Goal: Task Accomplishment & Management: Manage account settings

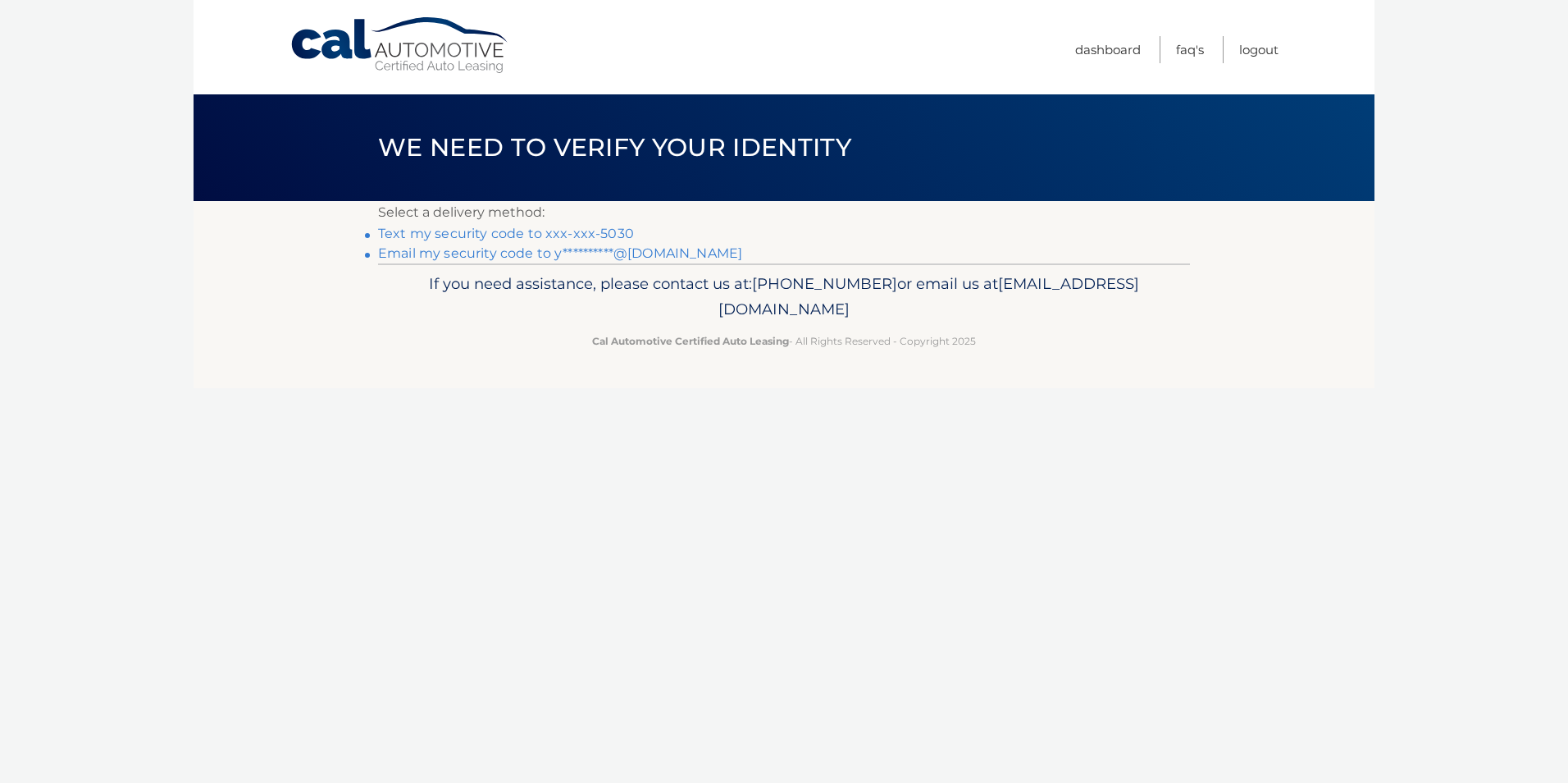
click at [490, 237] on link "Text my security code to xxx-xxx-5030" at bounding box center [505, 233] width 256 height 16
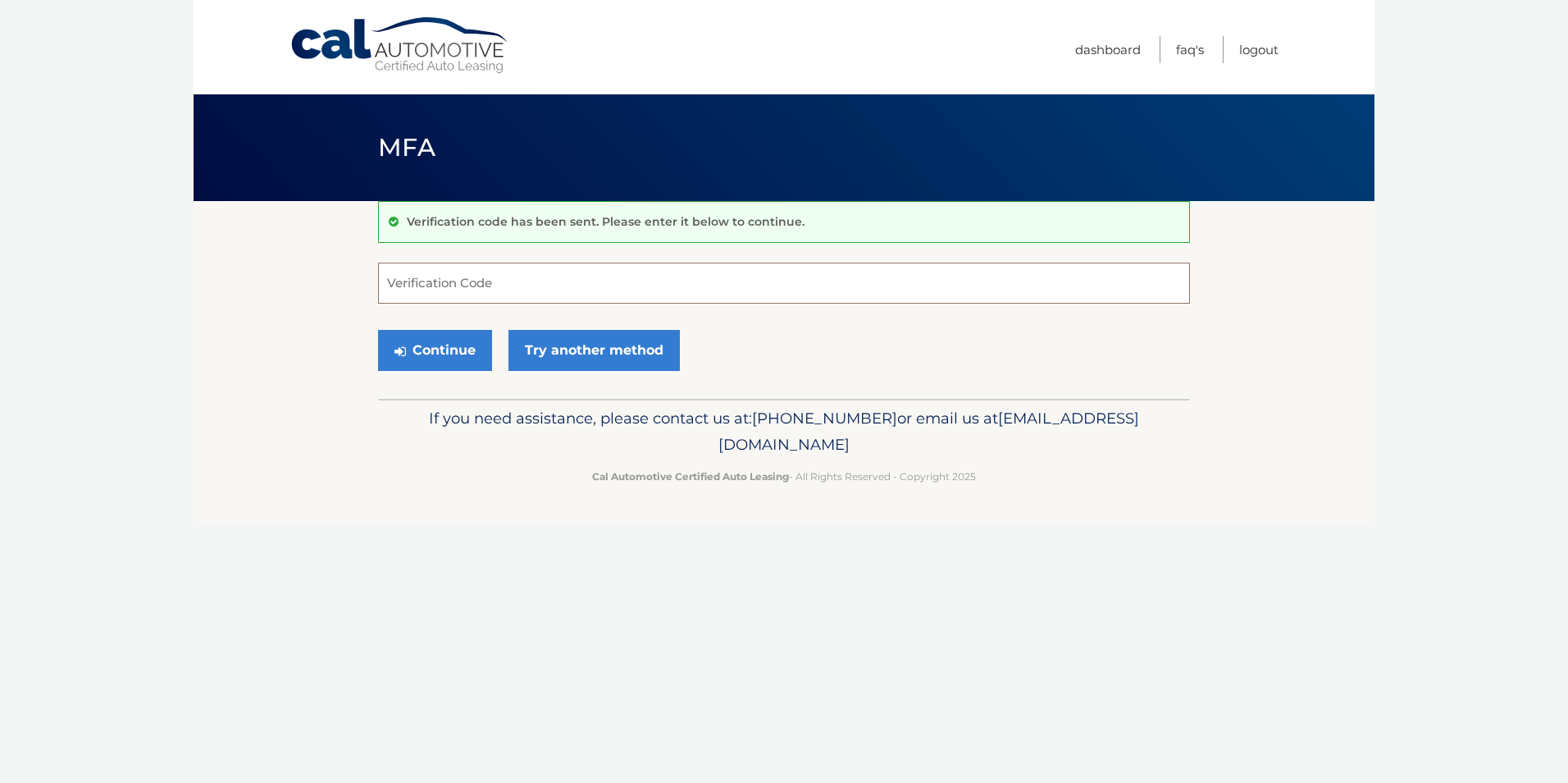
click at [419, 283] on input "Verification Code" at bounding box center [784, 283] width 812 height 41
type input "897249"
click at [434, 351] on button "Continue" at bounding box center [434, 350] width 114 height 41
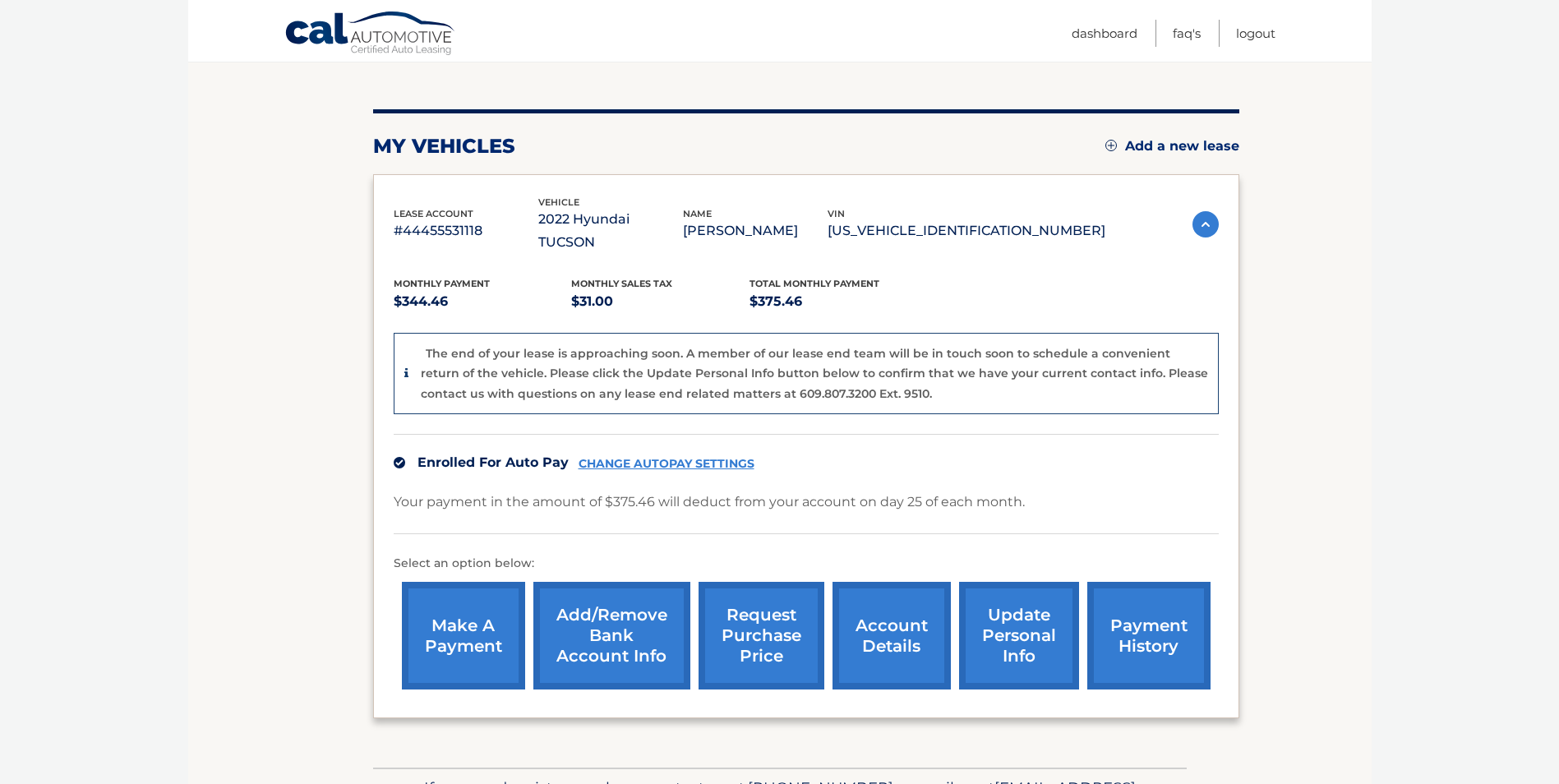
scroll to position [251, 0]
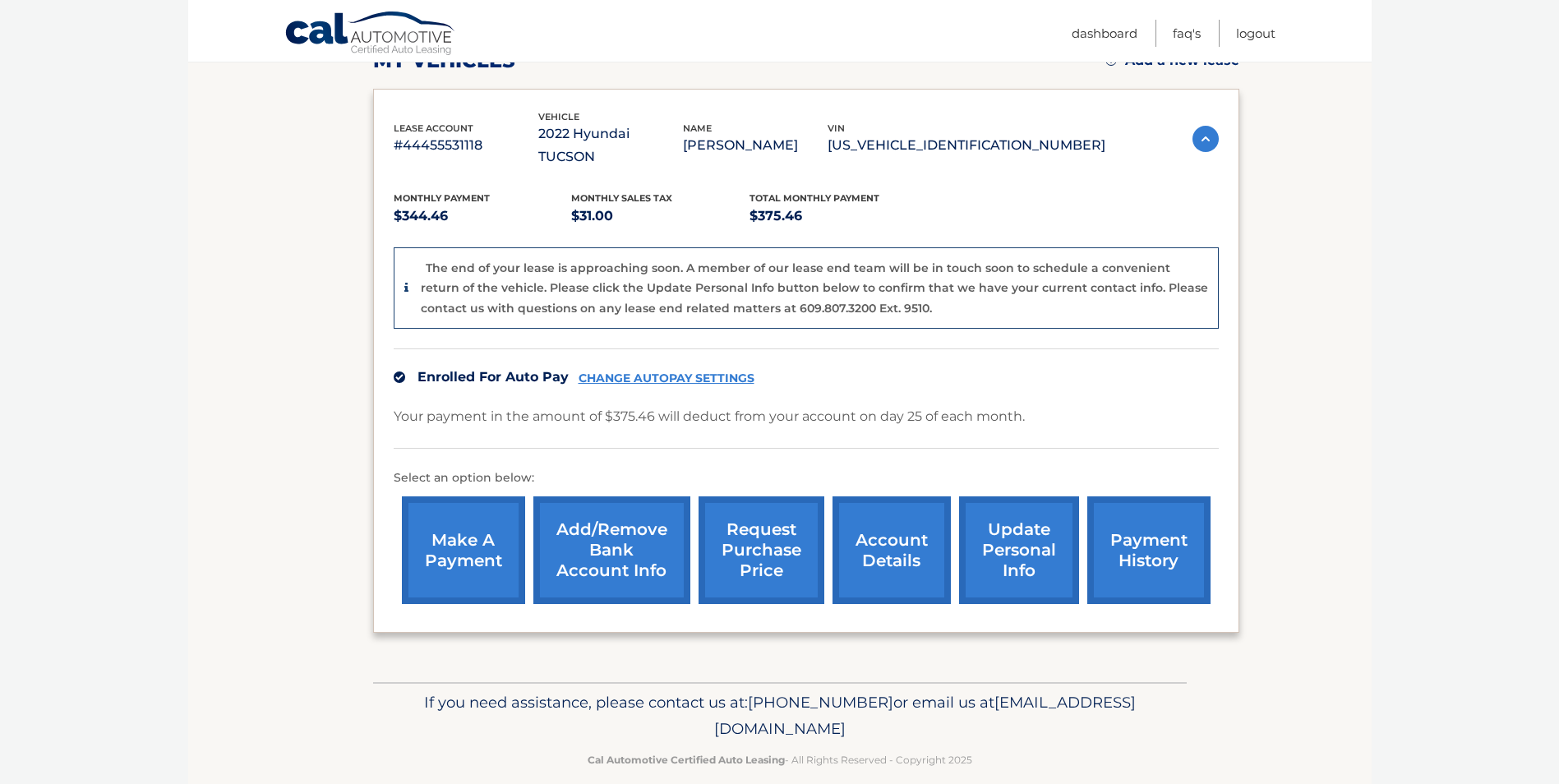
click at [866, 528] on link "account details" at bounding box center [891, 550] width 118 height 108
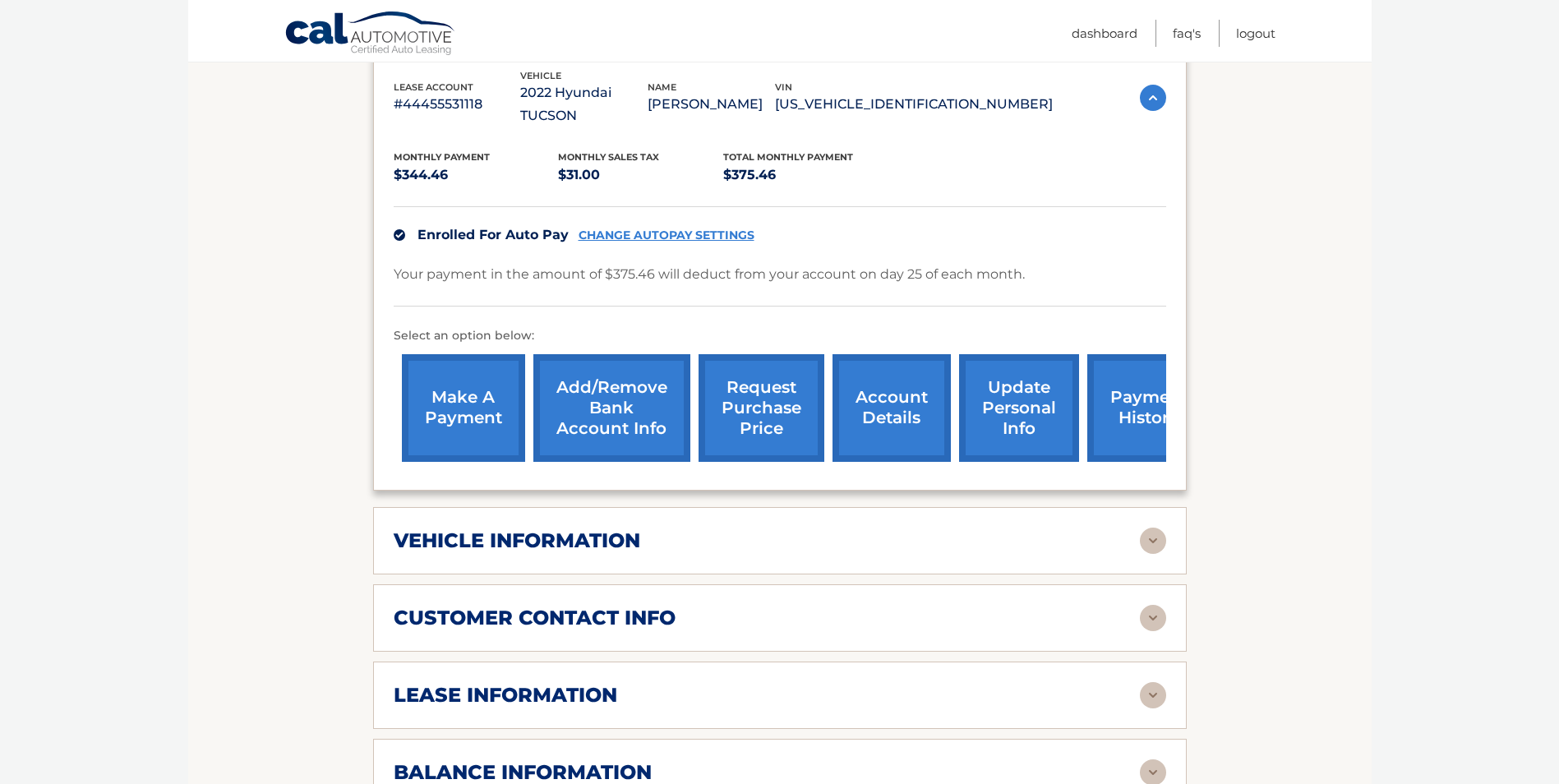
scroll to position [411, 0]
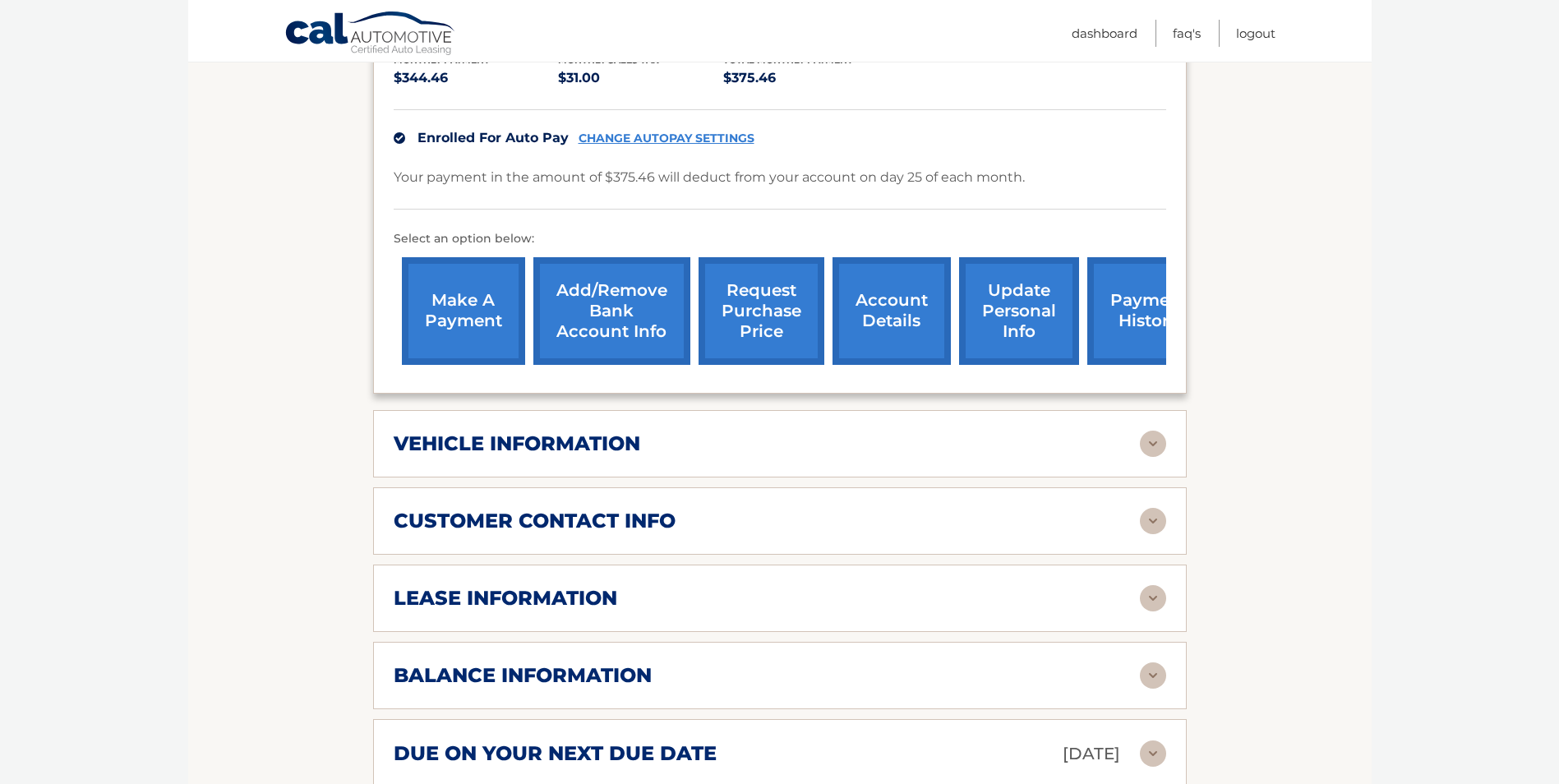
click at [1154, 430] on img at bounding box center [1152, 443] width 26 height 26
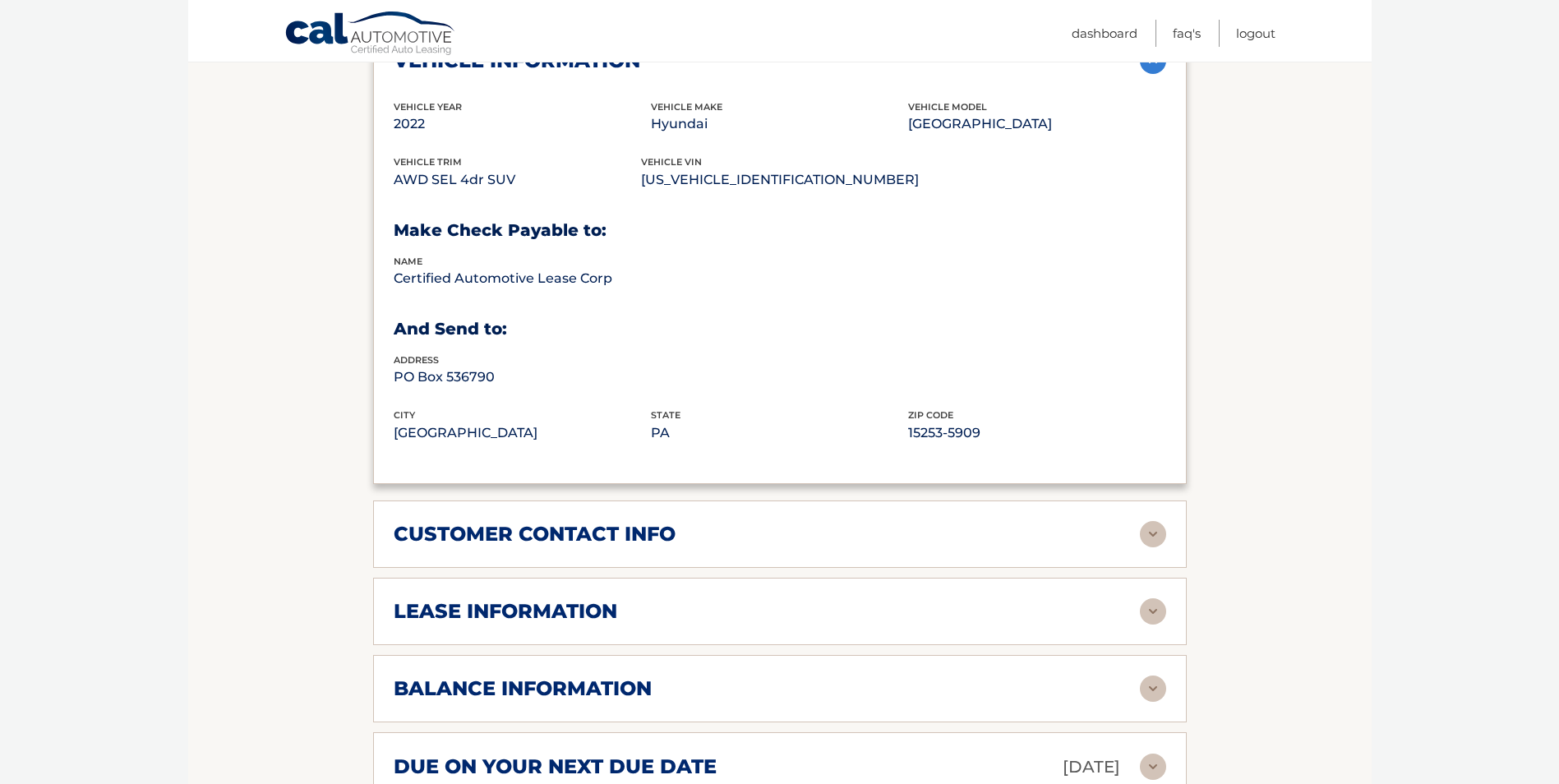
scroll to position [903, 0]
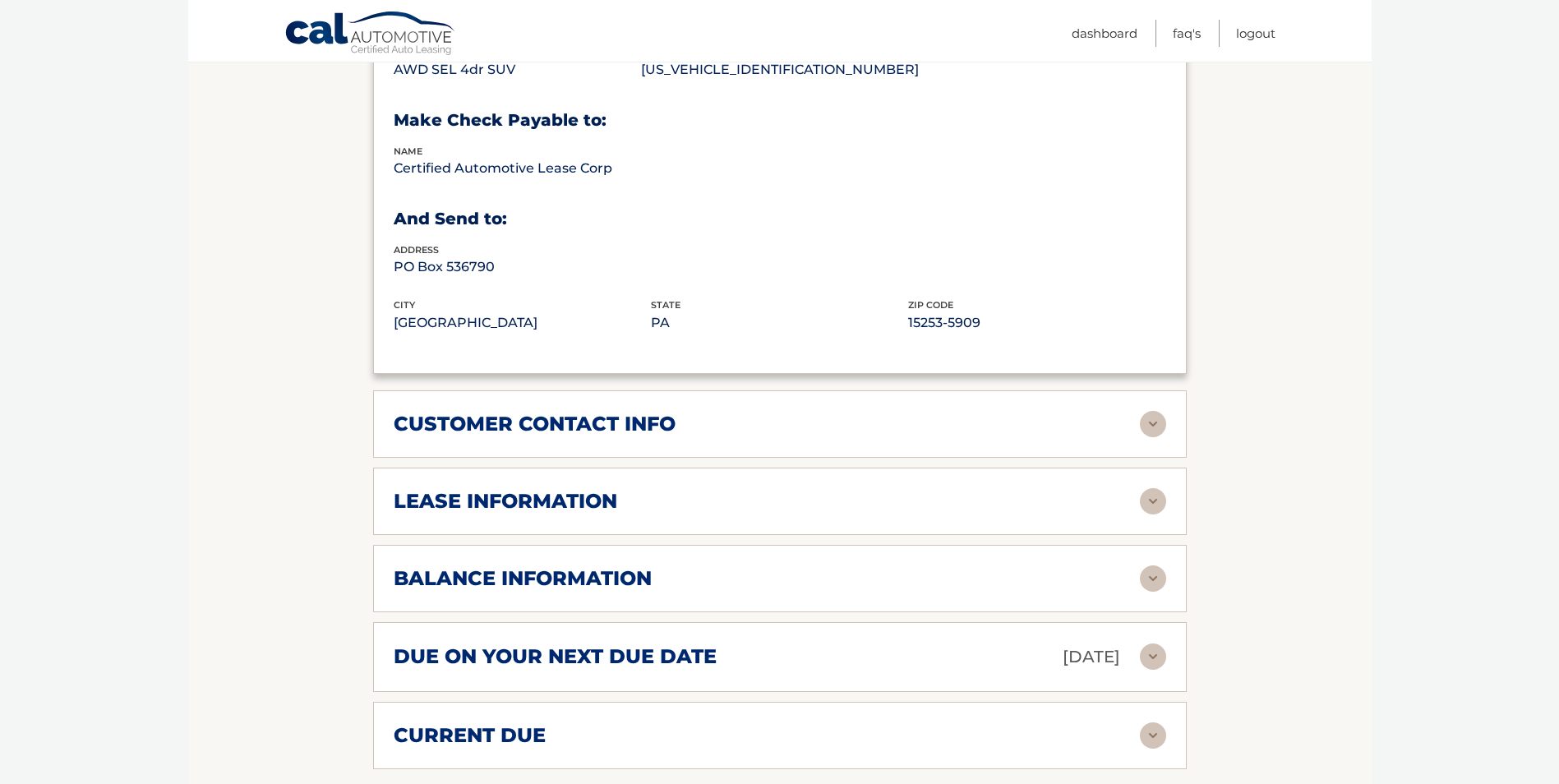
click at [1149, 411] on img at bounding box center [1152, 423] width 26 height 26
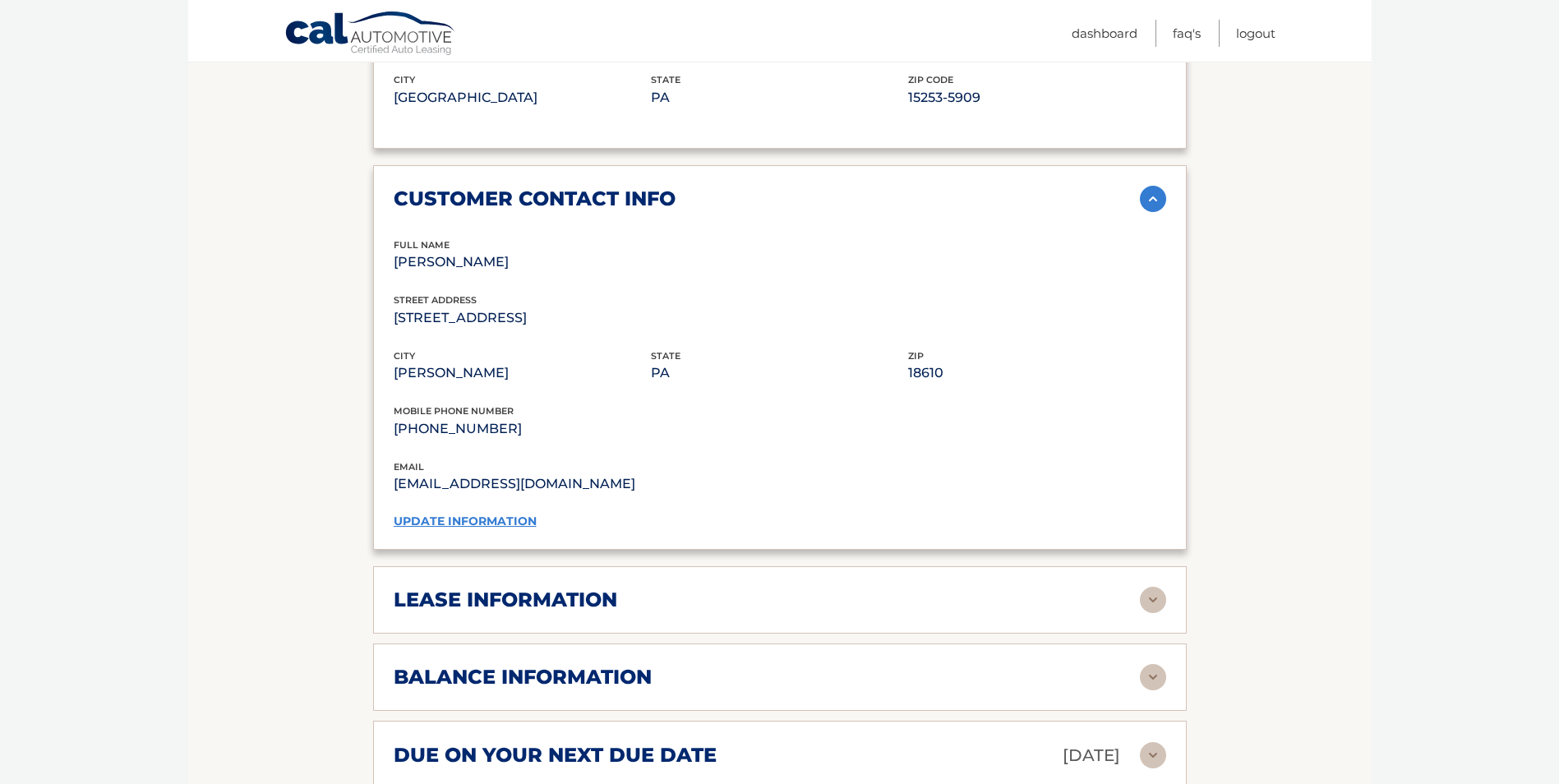
scroll to position [1150, 0]
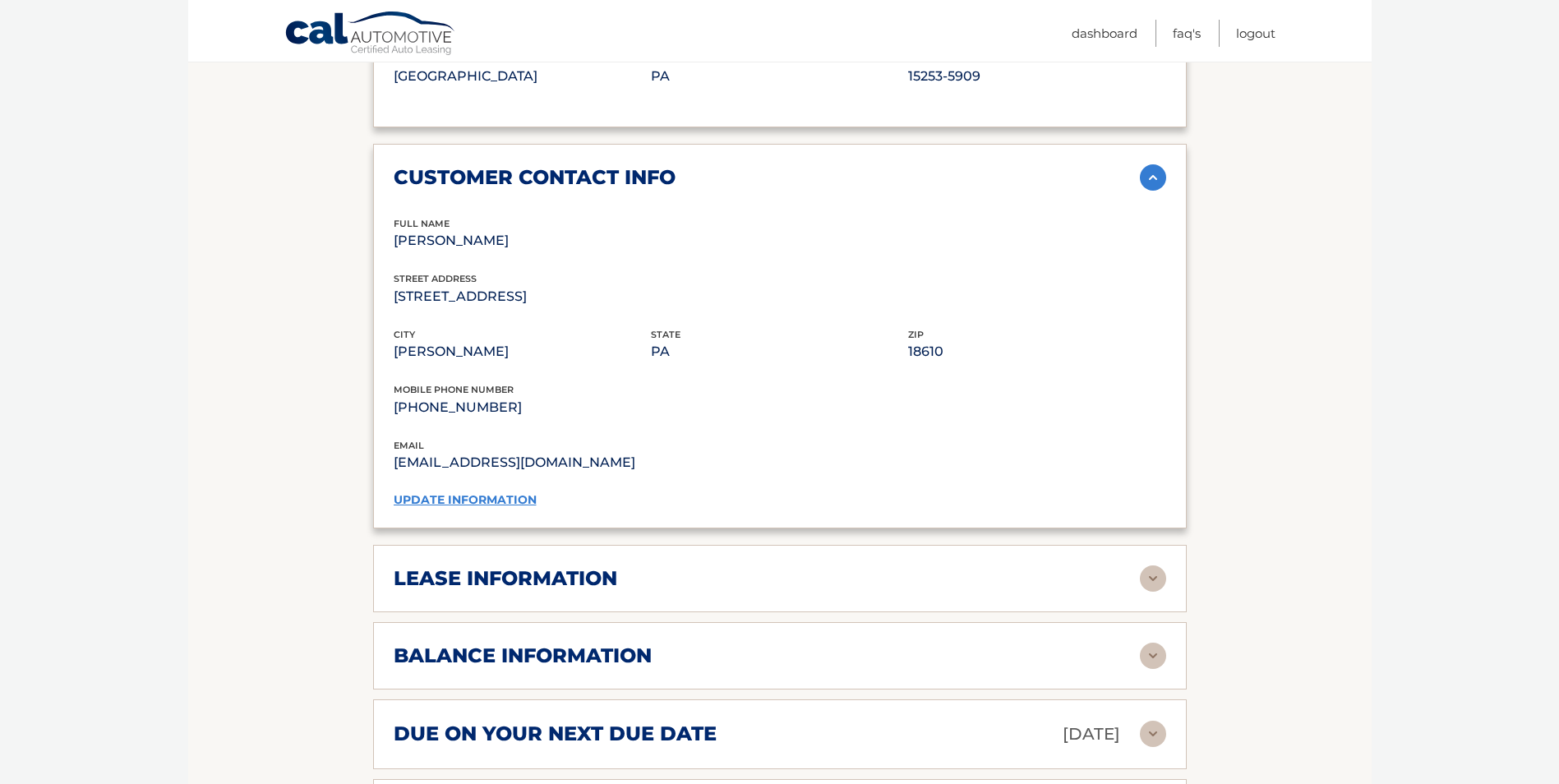
click at [1154, 565] on img at bounding box center [1152, 578] width 26 height 26
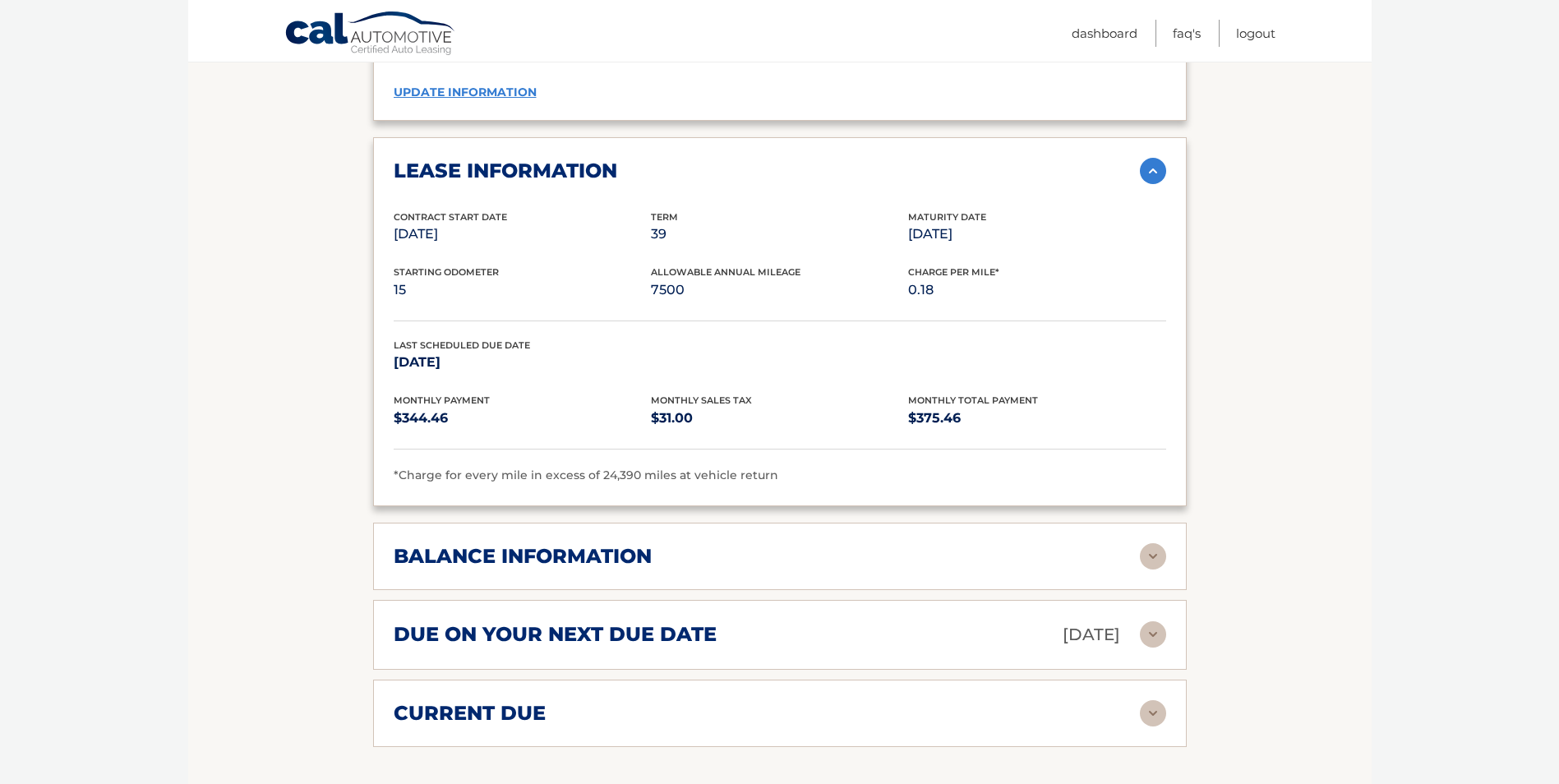
scroll to position [1561, 0]
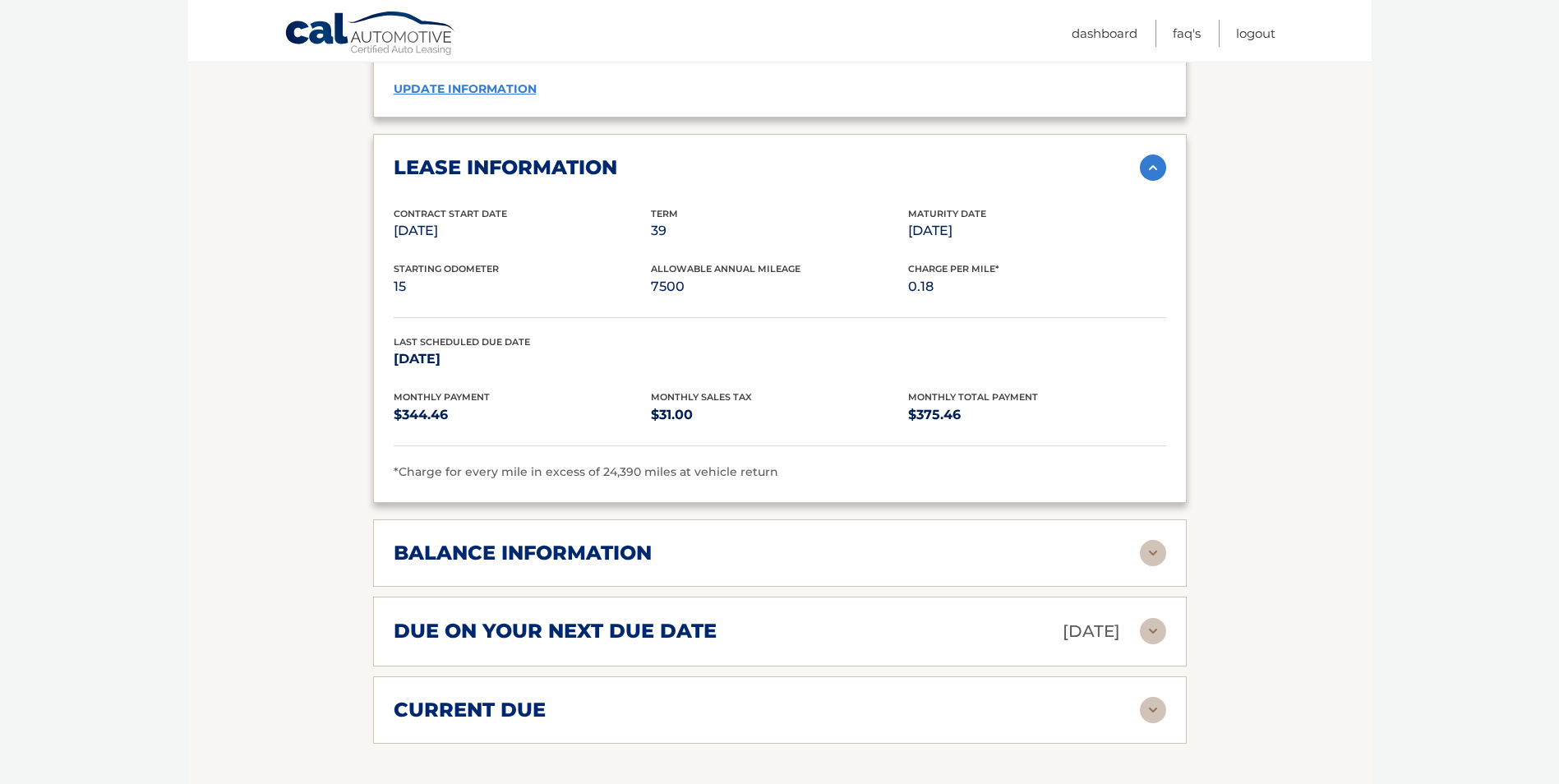
click at [1160, 540] on img at bounding box center [1152, 552] width 26 height 26
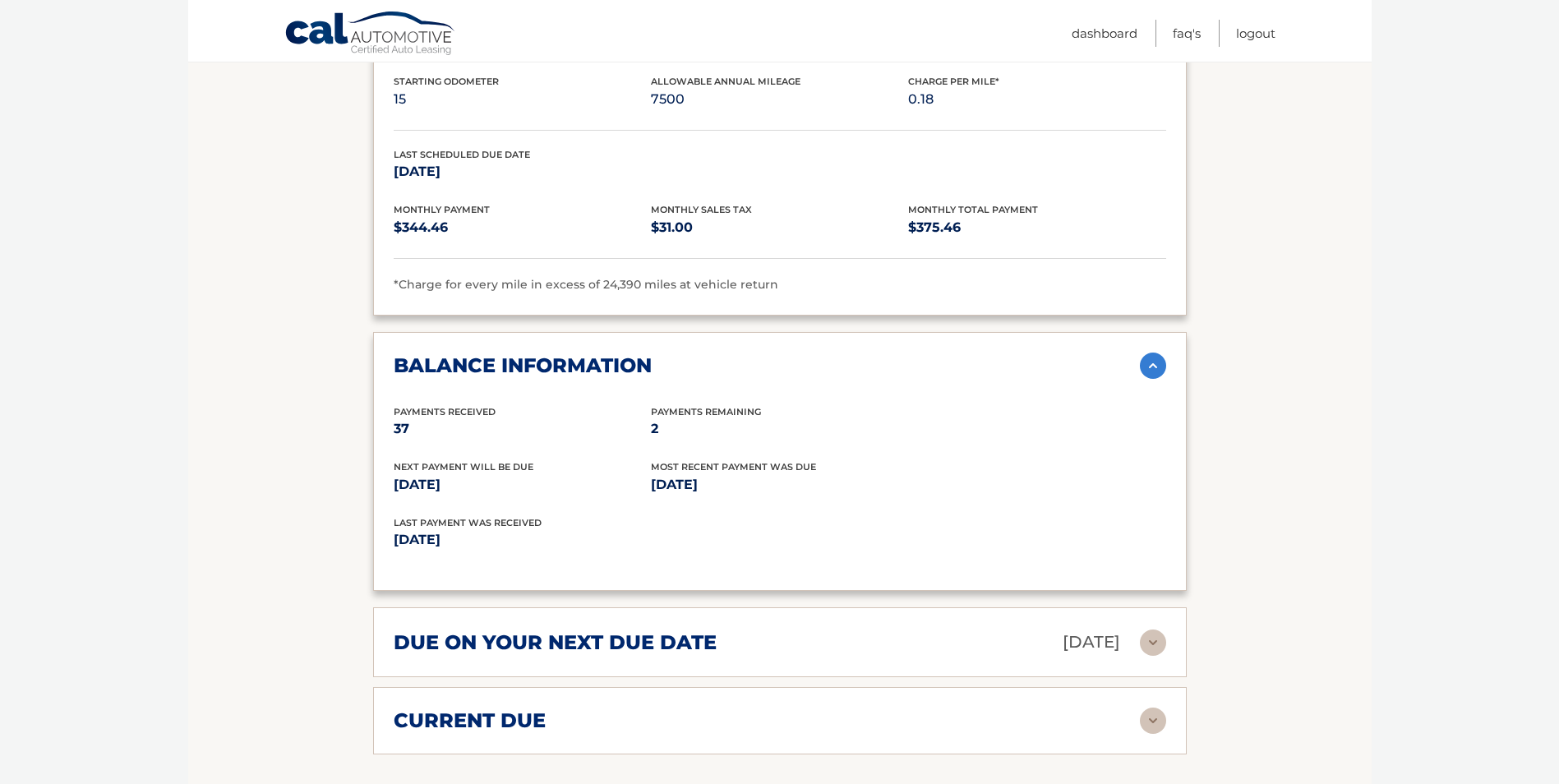
scroll to position [1808, 0]
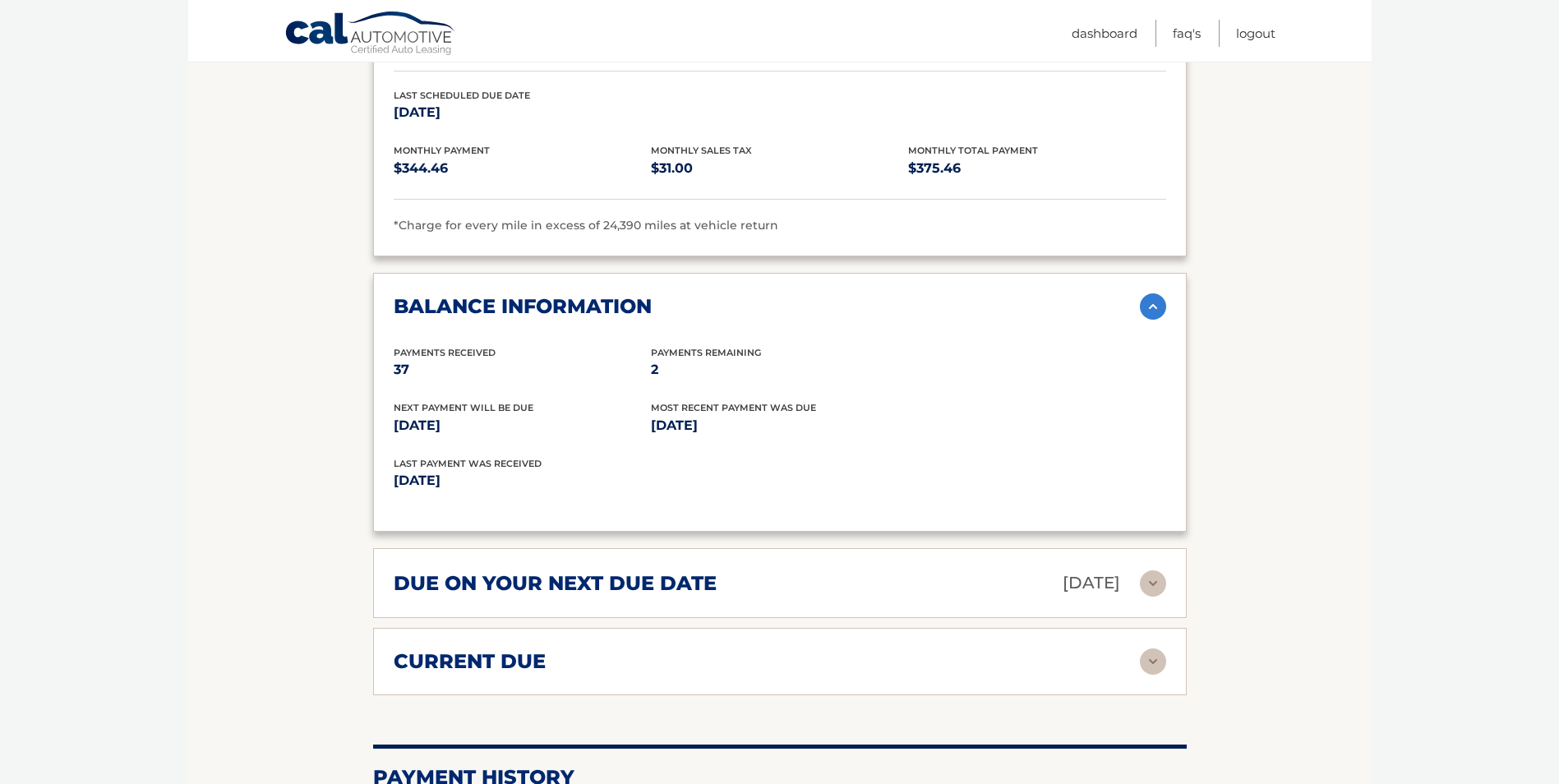
click at [1159, 570] on img at bounding box center [1152, 583] width 26 height 26
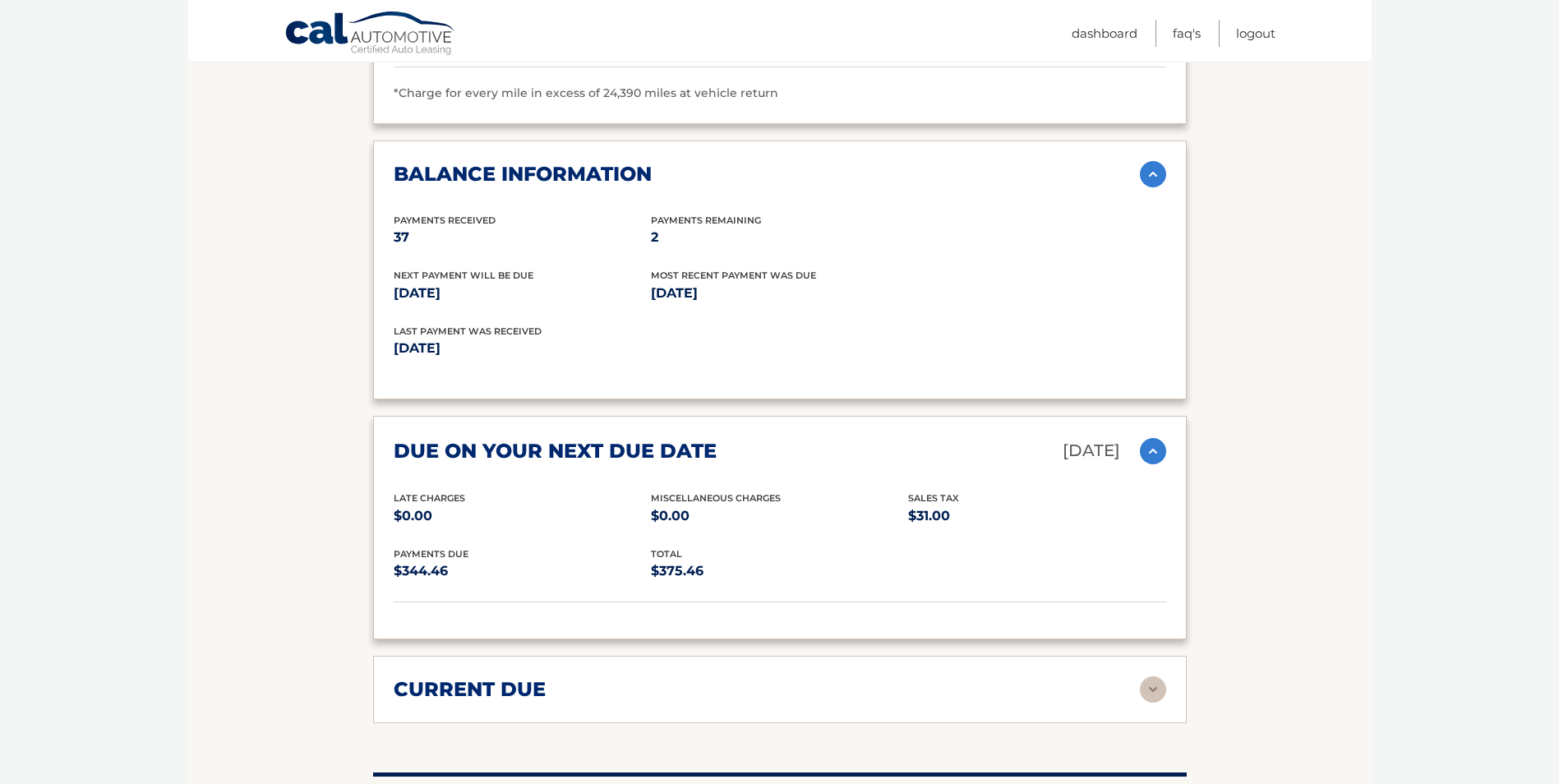
scroll to position [2054, 0]
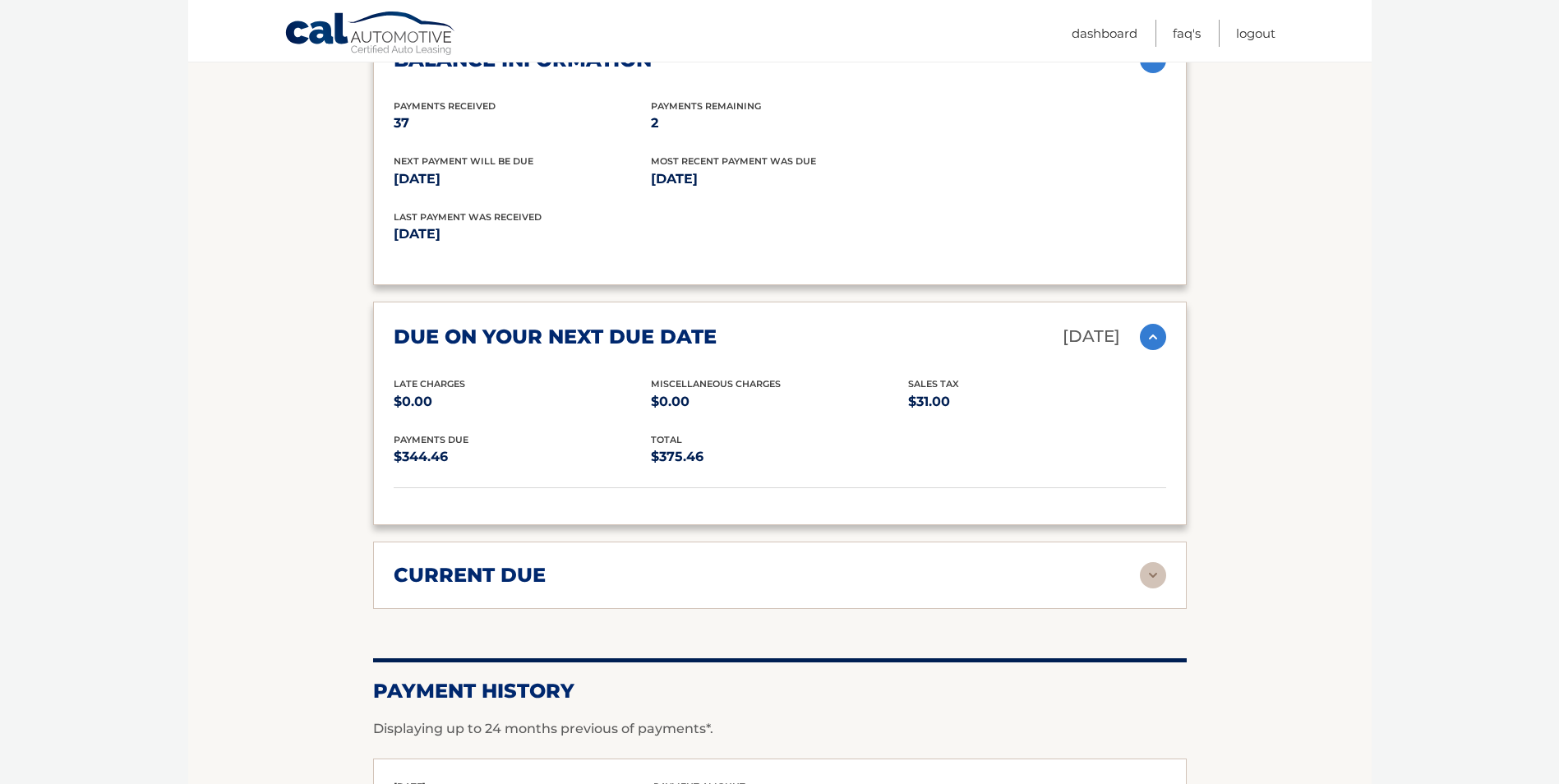
click at [1150, 562] on img at bounding box center [1152, 575] width 26 height 26
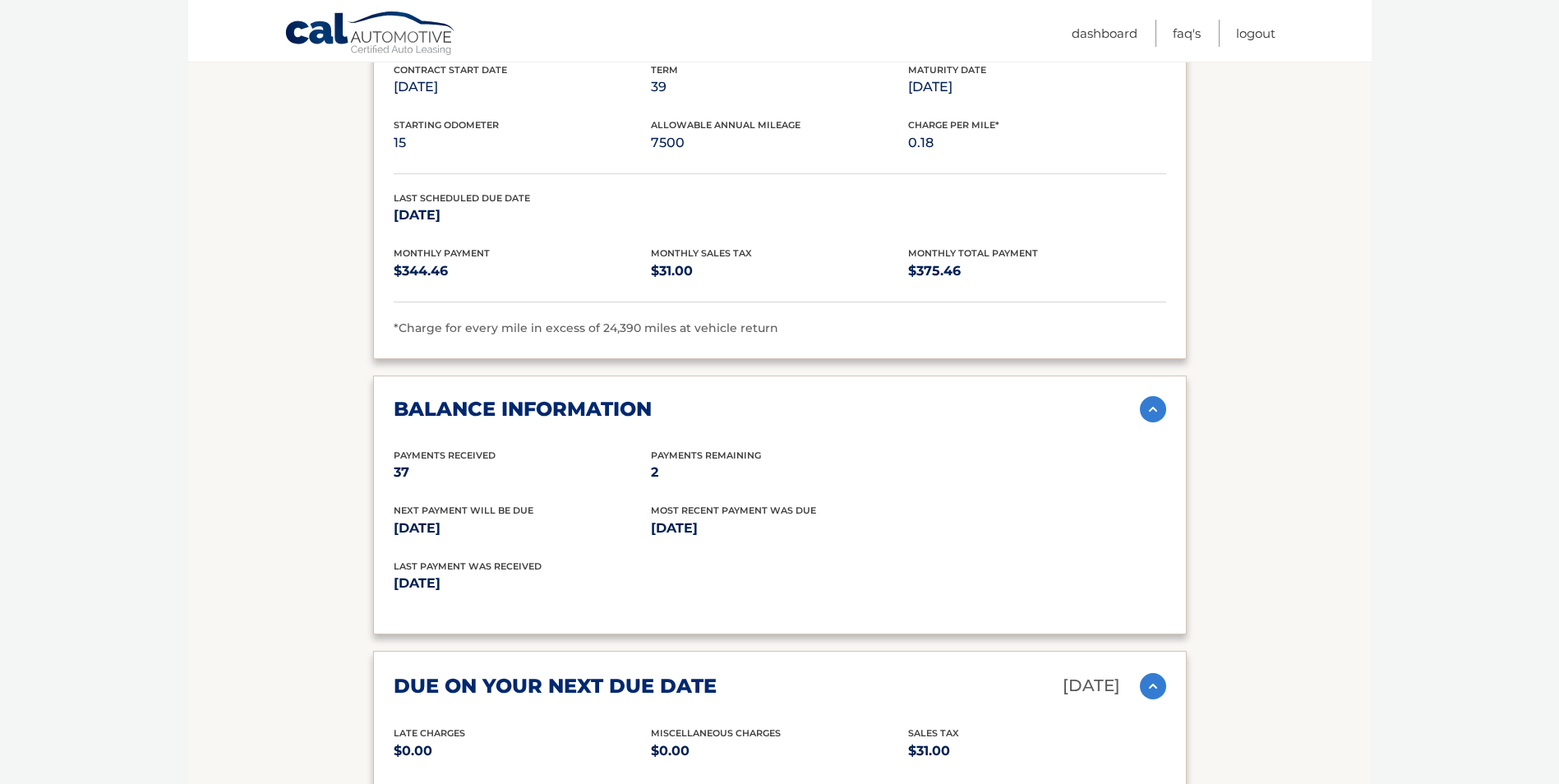
scroll to position [1633, 0]
